Goal: Find specific page/section: Find specific page/section

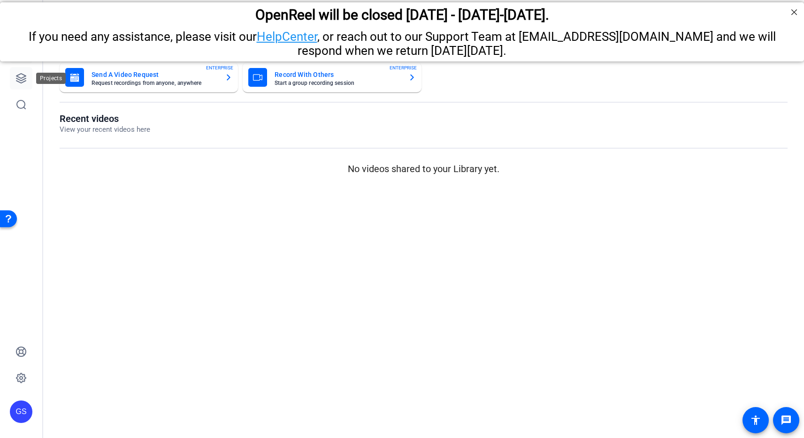
click at [19, 77] on icon at bounding box center [20, 78] width 9 height 9
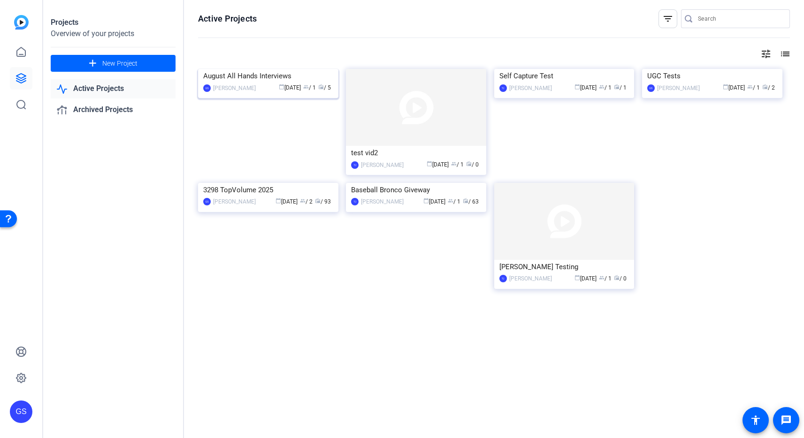
click at [243, 83] on div "August All Hands Interviews" at bounding box center [268, 76] width 130 height 14
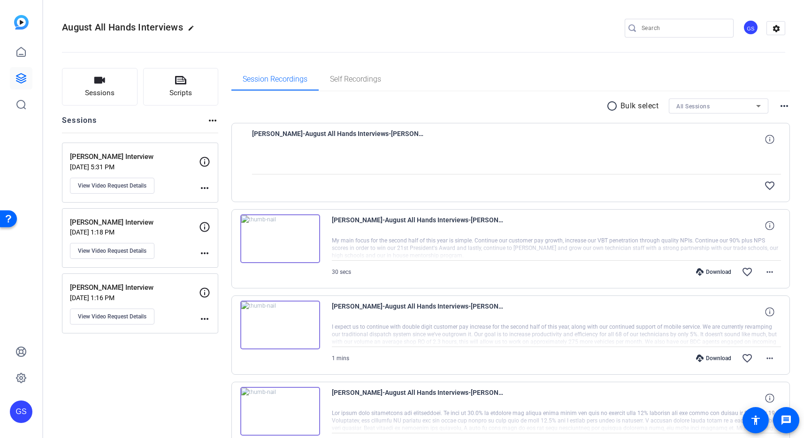
click at [165, 226] on p "[PERSON_NAME] Interview" at bounding box center [134, 222] width 129 height 11
